Goal: Information Seeking & Learning: Learn about a topic

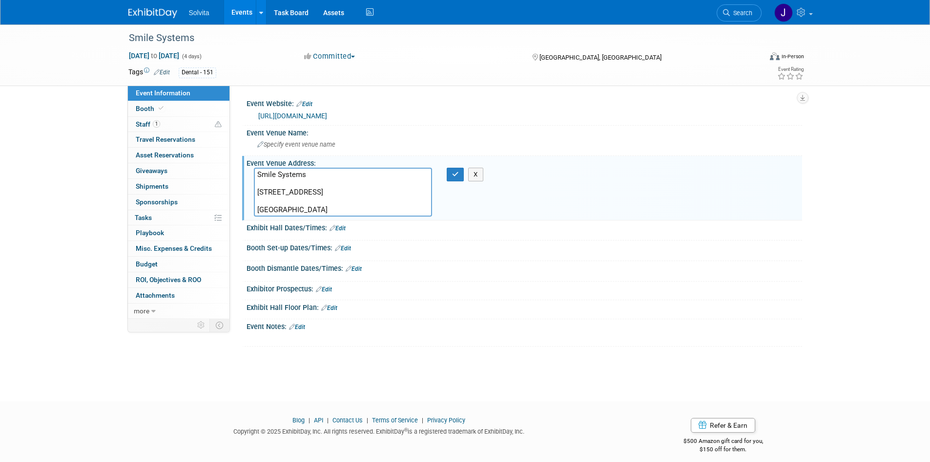
click at [215, 358] on div "Smile Systems [DATE] to [DATE] (4 days) [DATE] to [DATE] Committed Committed Co…" at bounding box center [465, 203] width 930 height 359
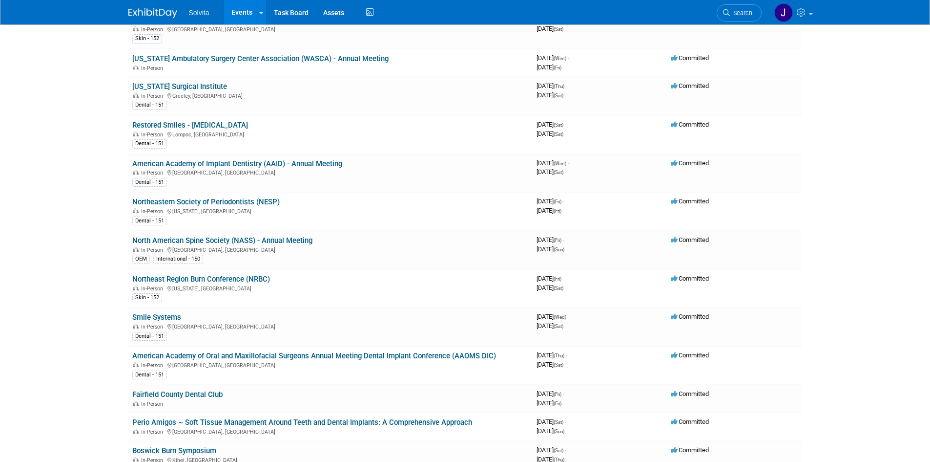
scroll to position [977, 0]
click at [181, 354] on link "American Academy of Oral and Maxillofacial Surgeons Annual Meeting Dental Impla…" at bounding box center [314, 355] width 364 height 9
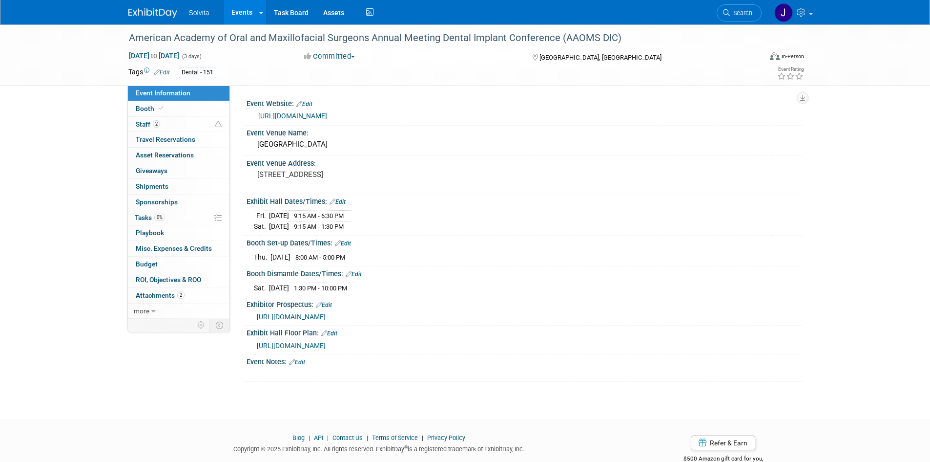
click at [327, 117] on link "https://aaoms.org/education-meetings/meetings/dental-implant-conference/?utm_so…" at bounding box center [292, 116] width 69 height 8
click at [350, 143] on div "Sheraton Grand Chicago Riverwalk" at bounding box center [524, 144] width 541 height 15
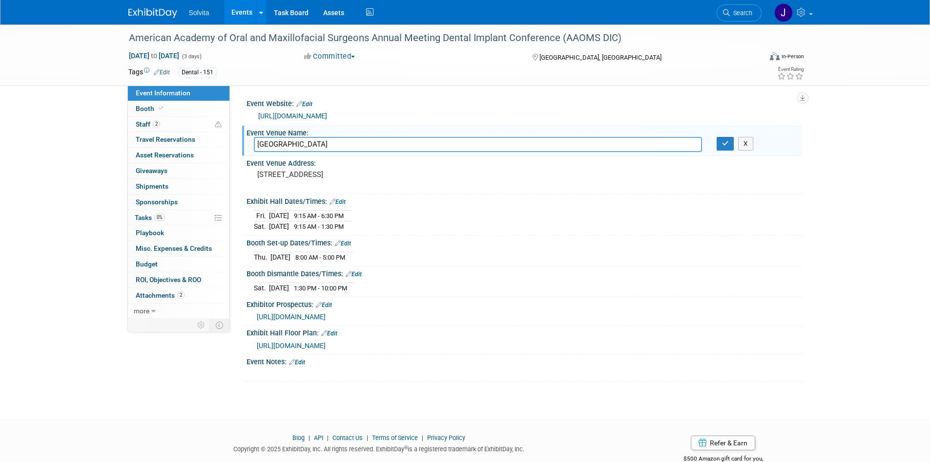
click at [350, 143] on input "Sheraton Grand Chicago Riverwalk" at bounding box center [478, 144] width 448 height 15
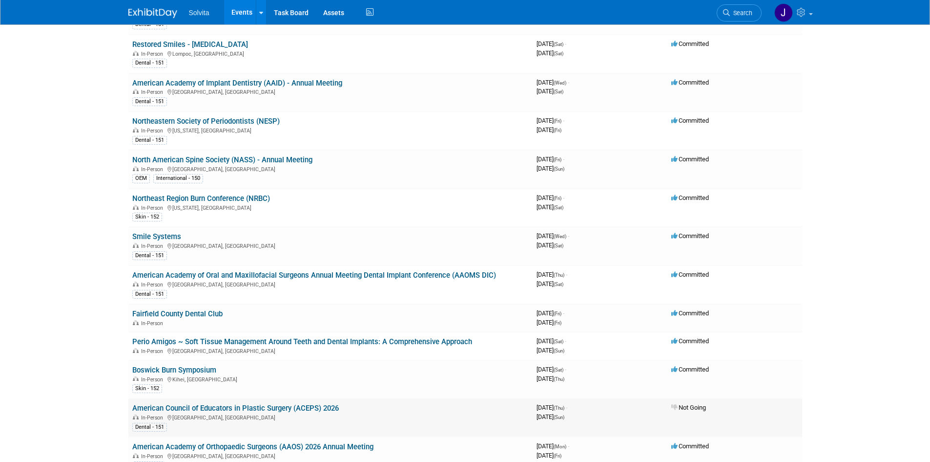
scroll to position [1074, 0]
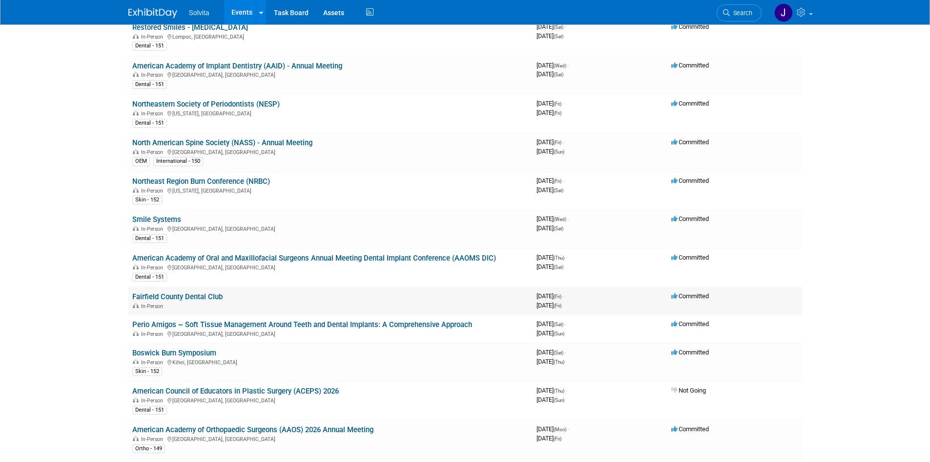
click at [173, 296] on link "Fairfield County Dental Club" at bounding box center [177, 296] width 90 height 9
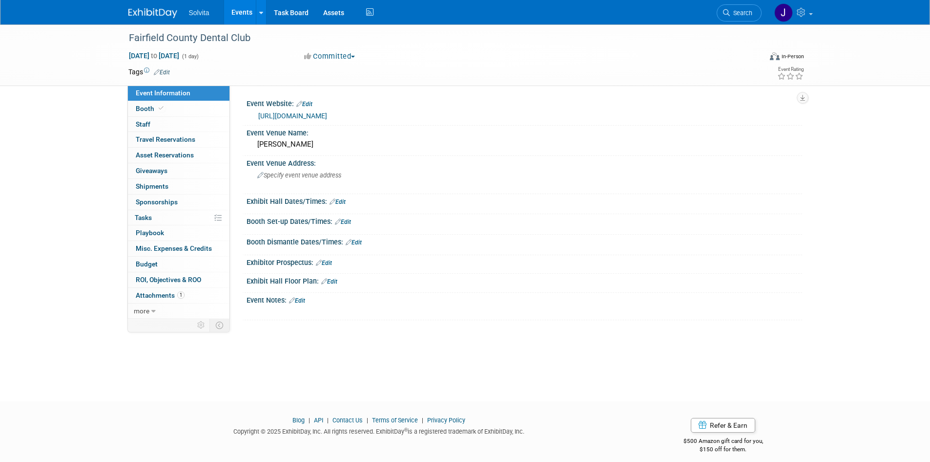
click at [327, 116] on link "[URL][DOMAIN_NAME]" at bounding box center [292, 116] width 69 height 8
